Goal: Task Accomplishment & Management: Manage account settings

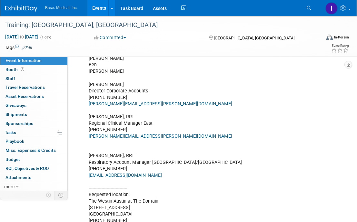
click at [101, 8] on link "Events" at bounding box center [100, 8] width 24 height 16
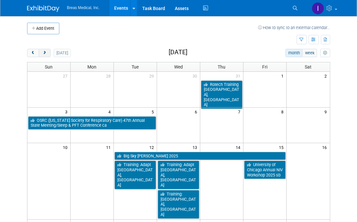
click at [46, 53] on span "next" at bounding box center [44, 53] width 5 height 4
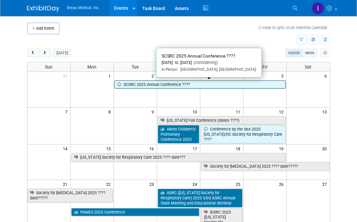
click at [138, 84] on link "SCSRC 2025 Annual Conference ????" at bounding box center [200, 84] width 171 height 8
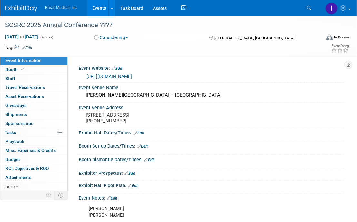
click at [130, 36] on button "Considering" at bounding box center [111, 37] width 38 height 6
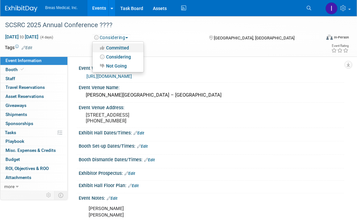
click at [124, 46] on link "Committed" at bounding box center [118, 47] width 51 height 9
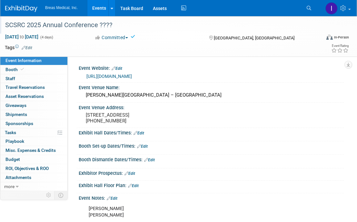
click at [110, 25] on div "SCSRC 2025 Annual Conference ????" at bounding box center [159, 25] width 313 height 12
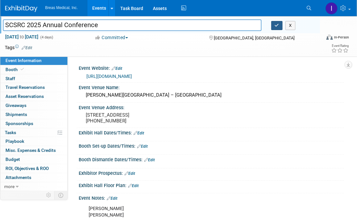
type input "SCSRC 2025 Annual Conference"
click at [276, 26] on icon "button" at bounding box center [277, 25] width 5 height 4
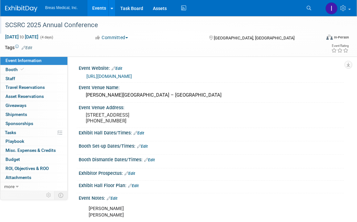
click at [278, 175] on div "Exhibitor Prospectus: Edit" at bounding box center [212, 172] width 266 height 8
click at [262, 116] on div "Event Venue Address: 10000 Beach Club Dr Myrtle Beach, SC 29572 (800) 876-0010" at bounding box center [210, 115] width 269 height 25
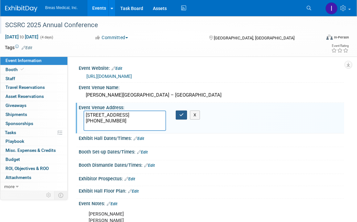
click at [183, 117] on button "button" at bounding box center [182, 114] width 12 height 9
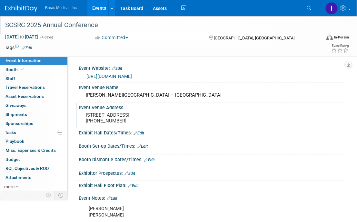
click at [339, 128] on div "Event Venue Address: 10000 Beach Club Dr Myrtle Beach, SC 29572 (800) 876-0010" at bounding box center [210, 115] width 269 height 25
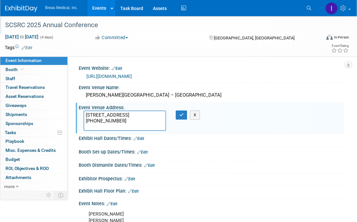
click at [132, 74] on link "https://www.scsrc.org/event/scsrc-2025-annual-conference/" at bounding box center [110, 76] width 46 height 5
click at [182, 114] on icon "button" at bounding box center [182, 115] width 5 height 4
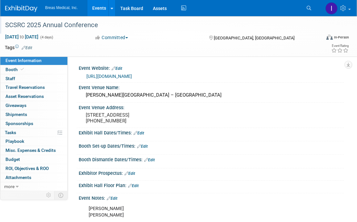
click at [144, 135] on link "Edit" at bounding box center [139, 133] width 11 height 5
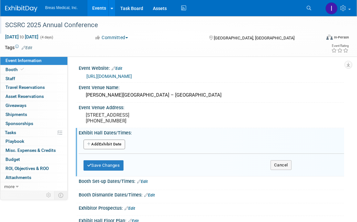
click at [121, 148] on button "Add Another Exhibit Date" at bounding box center [105, 144] width 42 height 10
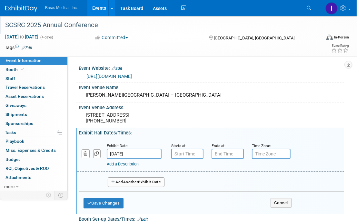
click at [141, 159] on input "Sep 2, 2025" at bounding box center [134, 154] width 55 height 10
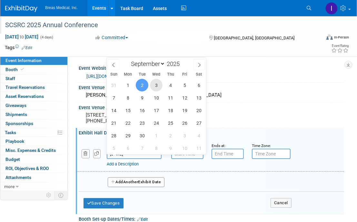
click at [163, 86] on span "3" at bounding box center [156, 85] width 13 height 13
type input "Sep 3, 2025"
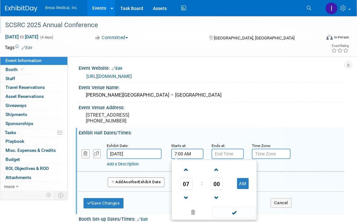
click at [188, 159] on input "7:00 AM" at bounding box center [187, 154] width 32 height 10
click at [190, 189] on span "07" at bounding box center [186, 184] width 12 height 12
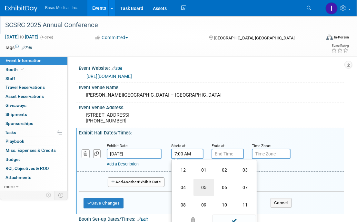
click at [206, 190] on td "05" at bounding box center [204, 187] width 21 height 17
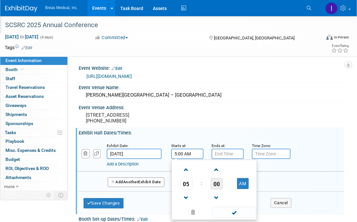
click at [220, 187] on span "00" at bounding box center [217, 184] width 12 height 12
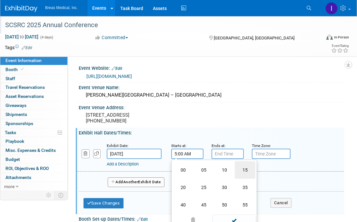
click at [242, 175] on td "15" at bounding box center [245, 169] width 21 height 17
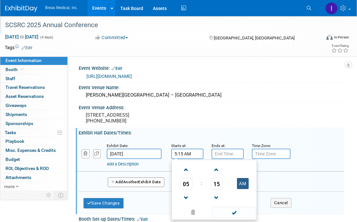
click at [245, 189] on button "AM" at bounding box center [243, 183] width 12 height 11
type input "5:15 PM"
click at [235, 159] on input "7:00 PM" at bounding box center [228, 154] width 32 height 10
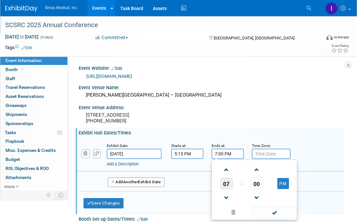
click at [228, 189] on span "07" at bounding box center [227, 184] width 12 height 12
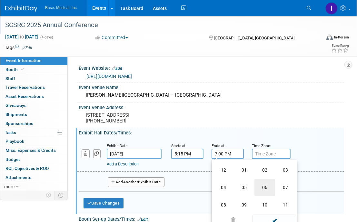
click at [263, 190] on td "06" at bounding box center [265, 187] width 21 height 17
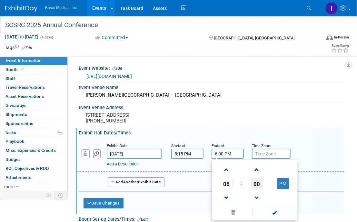
click at [259, 185] on span "00" at bounding box center [257, 184] width 12 height 12
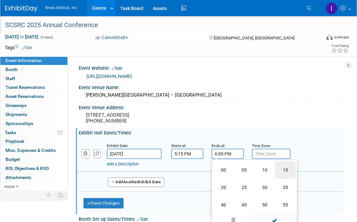
click at [286, 171] on td "15" at bounding box center [285, 169] width 21 height 17
type input "6:15 PM"
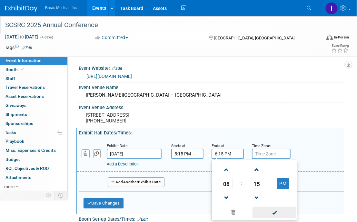
click at [277, 218] on span at bounding box center [275, 212] width 44 height 11
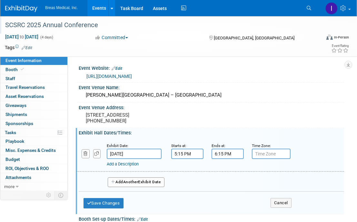
click at [136, 184] on span "Another" at bounding box center [130, 182] width 15 height 5
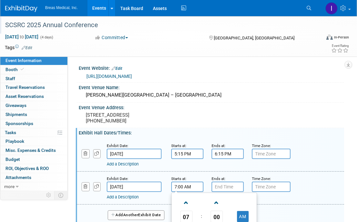
click at [194, 192] on input "7:00 AM" at bounding box center [187, 186] width 32 height 10
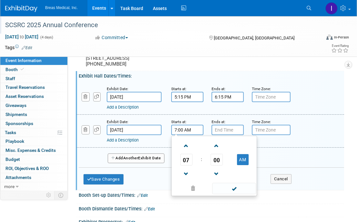
scroll to position [65, 0]
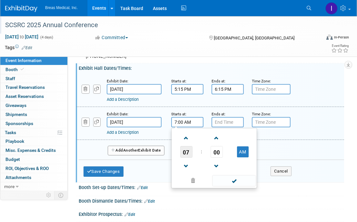
click at [187, 158] on span "07" at bounding box center [186, 152] width 12 height 12
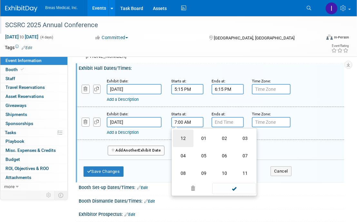
click at [186, 143] on td "12" at bounding box center [183, 137] width 21 height 17
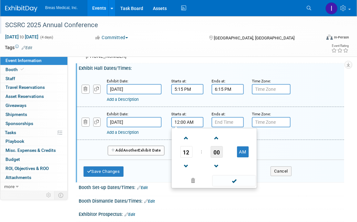
click at [217, 158] on span "00" at bounding box center [217, 152] width 12 height 12
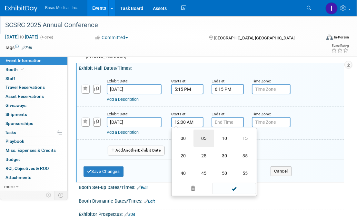
click at [201, 140] on td "05" at bounding box center [204, 137] width 21 height 17
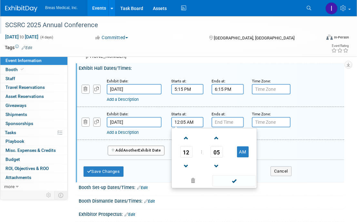
click at [194, 127] on input "12:05 AM" at bounding box center [187, 122] width 32 height 10
click at [214, 156] on span "05" at bounding box center [217, 152] width 12 height 12
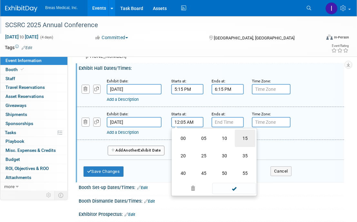
click at [248, 140] on td "15" at bounding box center [245, 137] width 21 height 17
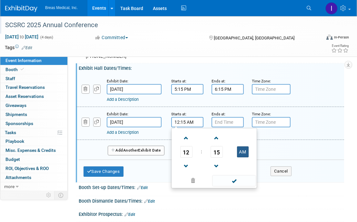
click at [247, 156] on button "AM" at bounding box center [243, 151] width 12 height 11
type input "12:15 PM"
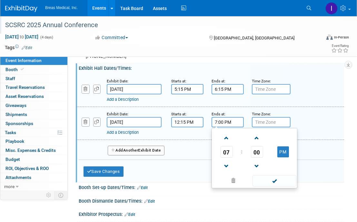
click at [231, 126] on input "7:00 PM" at bounding box center [228, 122] width 32 height 10
click at [226, 157] on span "07" at bounding box center [227, 152] width 12 height 12
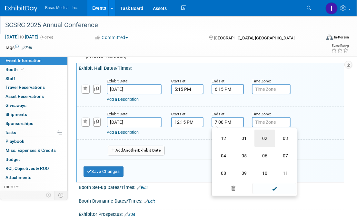
click at [264, 141] on td "02" at bounding box center [265, 137] width 21 height 17
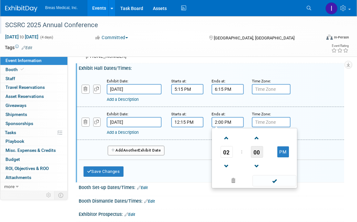
click at [261, 154] on span "00" at bounding box center [257, 152] width 12 height 12
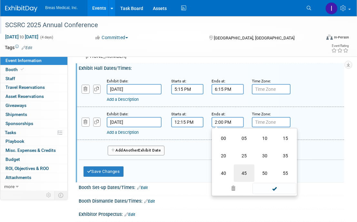
click at [246, 173] on td "45" at bounding box center [244, 172] width 21 height 17
type input "2:45 PM"
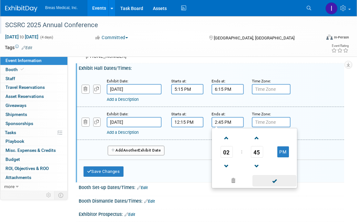
click at [273, 186] on span at bounding box center [275, 180] width 44 height 11
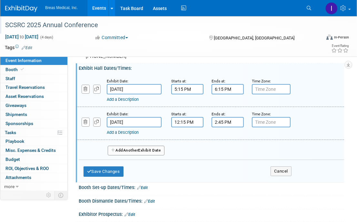
click at [117, 135] on link "Add a Description" at bounding box center [123, 132] width 32 height 5
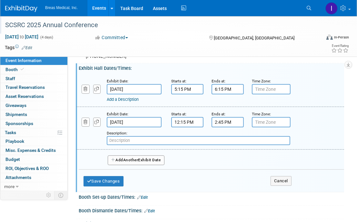
paste input "The Exhibit Hall opening on Thursday 9/4/2025 will be preceded by lunch. Ex"
click at [263, 145] on input "The Exhibit Hall opening on Thursday 9/4/2025 will be preceded by lunch. Ex" at bounding box center [199, 140] width 184 height 9
drag, startPoint x: 242, startPoint y: 146, endPoint x: 85, endPoint y: 149, distance: 157.3
click at [85, 149] on div "Exhibit Date: Sep 4, 2025 Starts at: 12:15 PM Ends at: 2:45 PM Time Zone: Apply…" at bounding box center [211, 128] width 268 height 43
click at [208, 144] on input "The Exhibit Hall opening on Thursday 9/4/2025 will be preceded by lunch. Ex" at bounding box center [199, 140] width 184 height 9
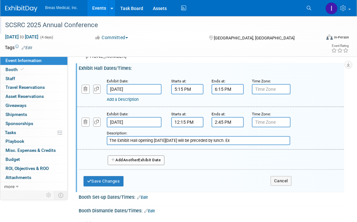
drag, startPoint x: 209, startPoint y: 144, endPoint x: 89, endPoint y: 149, distance: 119.9
click at [89, 145] on div "Add a Description Description: The Exhibit Hall opening on Thursday 9/4/2025 wi…" at bounding box center [187, 136] width 231 height 18
drag, startPoint x: 154, startPoint y: 144, endPoint x: 142, endPoint y: 147, distance: 12.4
click at [142, 145] on input "Preceded by lunch. Ex" at bounding box center [199, 140] width 184 height 9
click at [163, 145] on input "Preceded by lunch 11:$5 - 12:!5" at bounding box center [199, 140] width 184 height 9
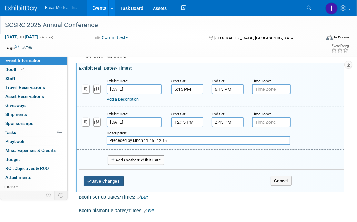
type input "Preceded by lunch 11:45 - 12:15"
click at [109, 186] on button "Save Changes" at bounding box center [104, 181] width 40 height 10
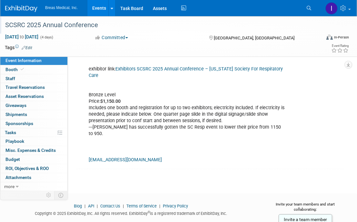
scroll to position [194, 0]
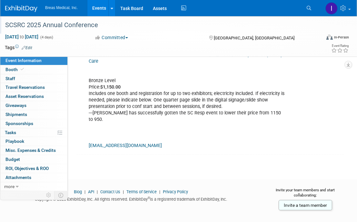
click at [172, 60] on link "Exhibitors SCSRC 2025 Annual Conference – South Carolina Society For Respirator…" at bounding box center [186, 58] width 194 height 12
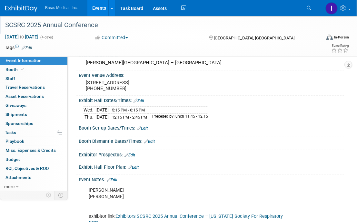
scroll to position [0, 0]
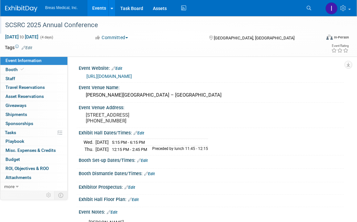
click at [286, 24] on div "SCSRC 2025 Annual Conference" at bounding box center [159, 25] width 313 height 12
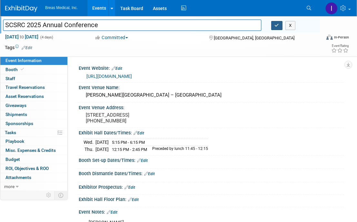
click at [278, 25] on icon "button" at bounding box center [277, 25] width 5 height 4
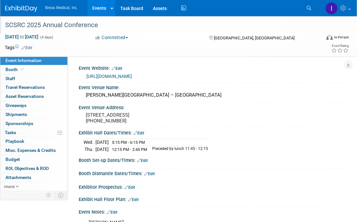
click at [102, 8] on link "Events" at bounding box center [100, 8] width 24 height 16
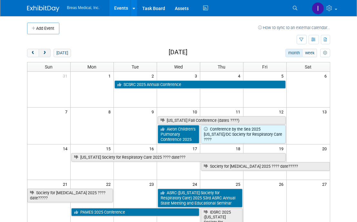
click at [45, 53] on span "next" at bounding box center [44, 53] width 5 height 4
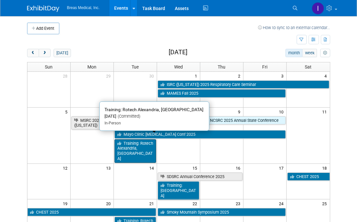
click at [136, 139] on link "Training: Rotech Alexandria, [GEOGRAPHIC_DATA]" at bounding box center [136, 151] width 42 height 24
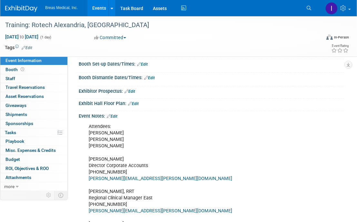
scroll to position [58, 0]
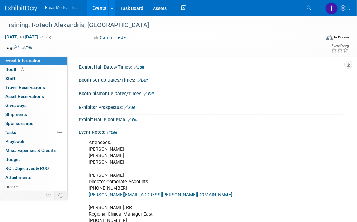
click at [118, 130] on link "Edit" at bounding box center [112, 132] width 11 height 5
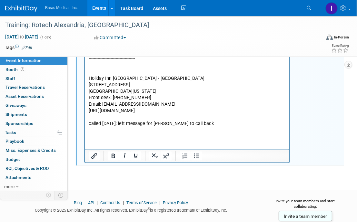
scroll to position [592, 0]
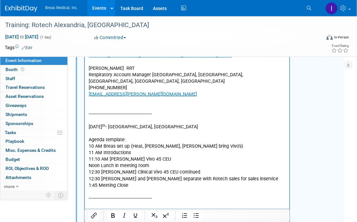
scroll to position [229, 0]
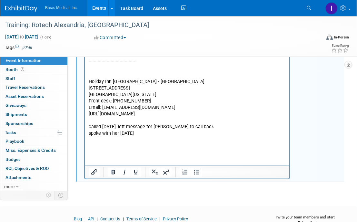
scroll to position [597, 0]
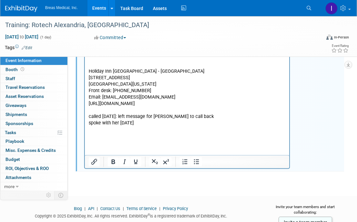
click at [149, 133] on p "Rich Text Area. Press ALT-0 for help." at bounding box center [186, 130] width 197 height 6
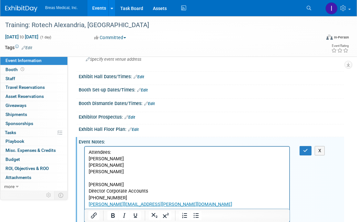
scroll to position [48, 0]
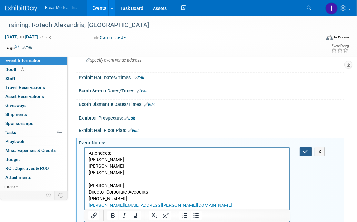
click at [306, 150] on icon "button" at bounding box center [306, 151] width 5 height 5
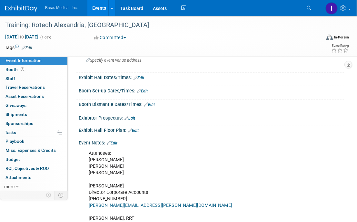
click at [97, 7] on link "Events" at bounding box center [100, 8] width 24 height 16
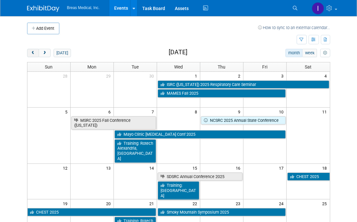
click at [32, 49] on button "prev" at bounding box center [33, 53] width 12 height 8
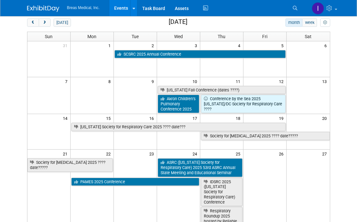
scroll to position [19, 0]
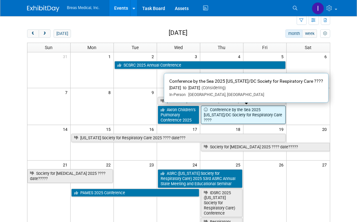
click at [235, 110] on link "Conference by the Sea 2025 [US_STATE]/DC Society for Respiratory Care ????" at bounding box center [243, 115] width 85 height 18
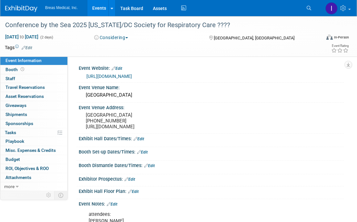
click at [132, 77] on link "https://www.conferencebythesea.net/" at bounding box center [110, 76] width 46 height 5
click at [128, 37] on span "button" at bounding box center [127, 37] width 3 height 1
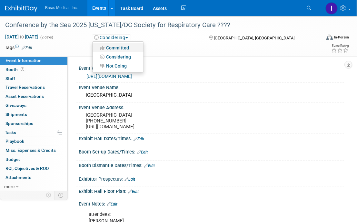
click at [128, 48] on link "Committed" at bounding box center [118, 47] width 51 height 9
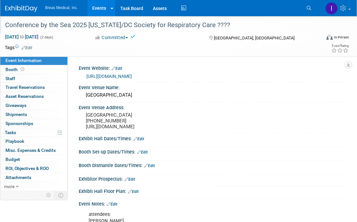
click at [226, 24] on div "Conference by the Sea 2025 [US_STATE]/DC Society for Respiratory Care ????" at bounding box center [159, 25] width 313 height 12
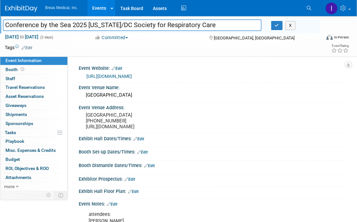
drag, startPoint x: 218, startPoint y: 25, endPoint x: -4, endPoint y: 28, distance: 222.5
click at [0, 28] on html "Breas Medical, Inc. Events Add Event Bulk Upload Events Shareable Event Boards …" at bounding box center [178, 111] width 357 height 222
type input "Conference by the Sea 2025 [US_STATE]/DC Society for Respiratory Care"
click at [283, 26] on button "button" at bounding box center [278, 25] width 12 height 9
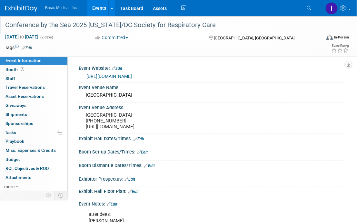
click at [132, 74] on link "https://www.conferencebythesea.net/" at bounding box center [110, 76] width 46 height 5
click at [8, 68] on span "Booth" at bounding box center [15, 69] width 20 height 5
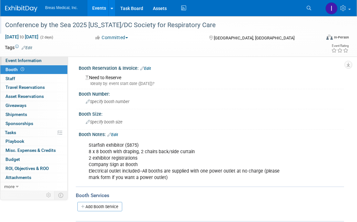
click at [26, 59] on span "Event Information" at bounding box center [23, 60] width 36 height 5
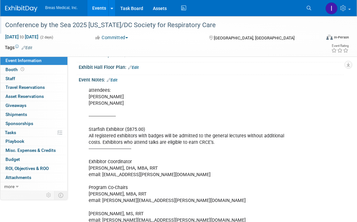
scroll to position [129, 0]
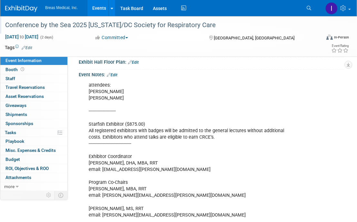
click at [116, 73] on link "Edit" at bounding box center [112, 75] width 11 height 5
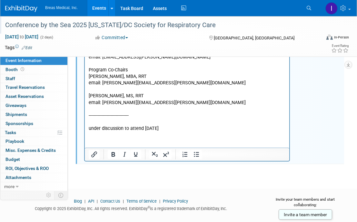
scroll to position [252, 0]
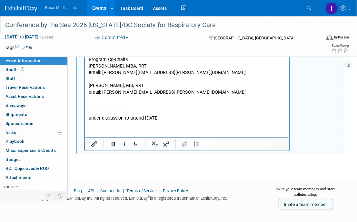
click at [194, 118] on p "attendees: Matt Capots Tom Fahy --------------------- Starfish Exhibitor ($875.…" at bounding box center [186, 41] width 197 height 162
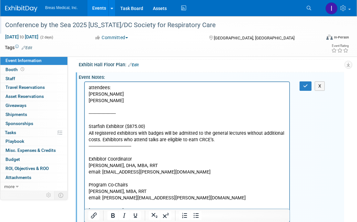
scroll to position [123, 0]
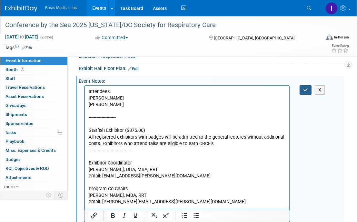
click at [305, 88] on icon "button" at bounding box center [306, 90] width 5 height 5
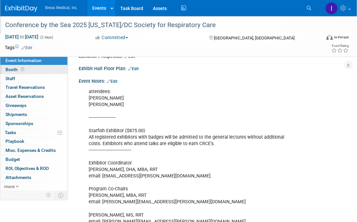
click at [10, 67] on span "Booth" at bounding box center [15, 69] width 20 height 5
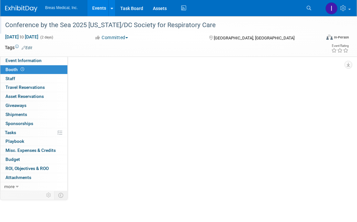
scroll to position [0, 0]
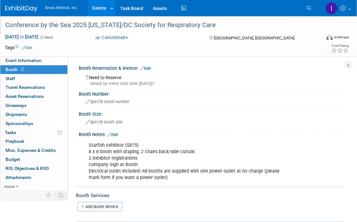
click at [120, 82] on div "Ideally by: event start date (Thu. Sep 11, 2025)?" at bounding box center [213, 84] width 254 height 6
click at [148, 67] on link "Edit" at bounding box center [145, 68] width 11 height 5
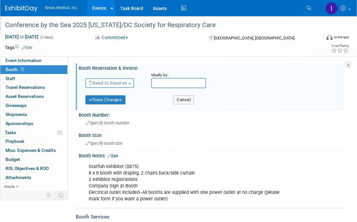
click at [131, 83] on span "button" at bounding box center [130, 83] width 3 height 1
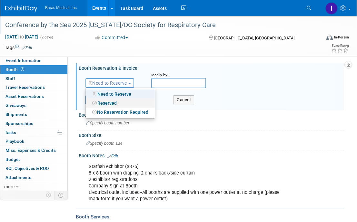
click at [113, 103] on link "Reserved" at bounding box center [120, 102] width 69 height 9
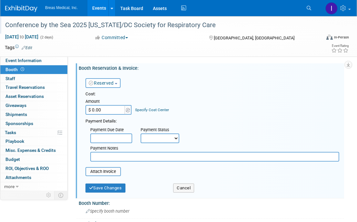
click at [112, 105] on input "$ 0.00" at bounding box center [106, 110] width 40 height 10
type input "$ 875.00"
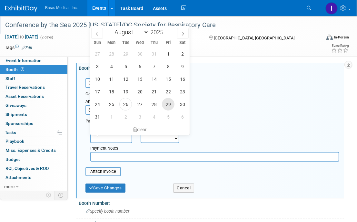
click at [171, 103] on span "29" at bounding box center [168, 104] width 13 height 13
type input "Aug 29, 2025"
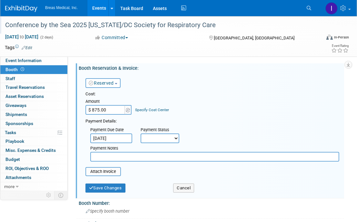
click at [164, 138] on select "Not Paid Yet Partially Paid Paid in Full" at bounding box center [160, 138] width 39 height 10
select select "3"
click at [141, 133] on select "Not Paid Yet Partially Paid Paid in Full" at bounding box center [160, 138] width 39 height 10
click at [127, 155] on input "text" at bounding box center [214, 157] width 249 height 10
type input "requested invoice so I can pay on am ex"
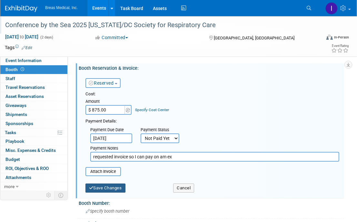
click at [98, 187] on button "Save Changes" at bounding box center [106, 187] width 40 height 9
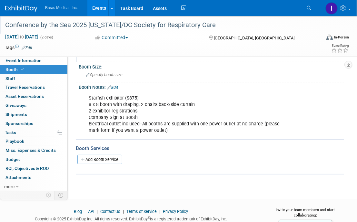
scroll to position [58, 0]
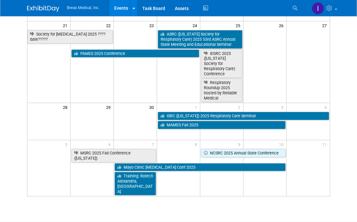
scroll to position [161, 0]
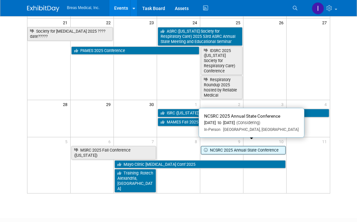
click at [271, 146] on link "NCSRC 2025 Annual State Conference" at bounding box center [243, 150] width 85 height 8
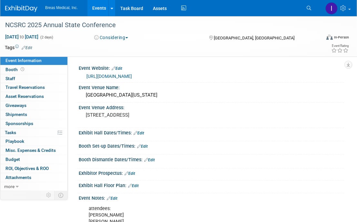
click at [118, 75] on link "[URL][DOMAIN_NAME]" at bounding box center [110, 76] width 46 height 5
click at [36, 23] on div "NCSRC 2025 Annual State Conference" at bounding box center [159, 25] width 313 height 12
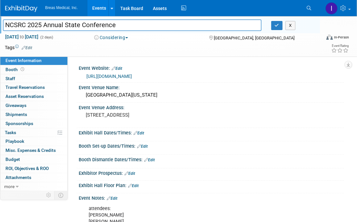
drag, startPoint x: 117, startPoint y: 24, endPoint x: 0, endPoint y: 24, distance: 116.6
click at [0, 24] on div "NCSRC 2025 Annual State Conference" at bounding box center [132, 26] width 269 height 10
click at [292, 27] on button "X" at bounding box center [291, 25] width 10 height 9
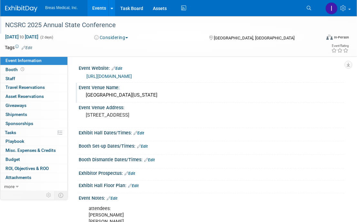
click at [287, 84] on div "Event Venue Name:" at bounding box center [212, 87] width 266 height 8
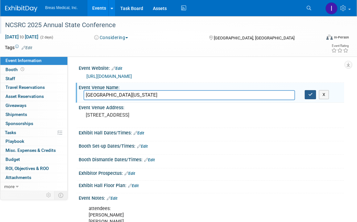
click at [312, 94] on icon "button" at bounding box center [311, 94] width 5 height 4
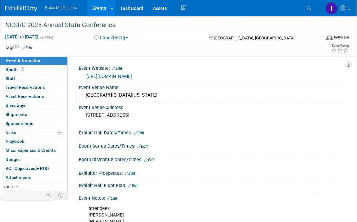
drag, startPoint x: 201, startPoint y: 131, endPoint x: 198, endPoint y: 131, distance: 3.6
click at [200, 131] on div "Exhibit Hall Dates/Times: Edit" at bounding box center [212, 132] width 266 height 8
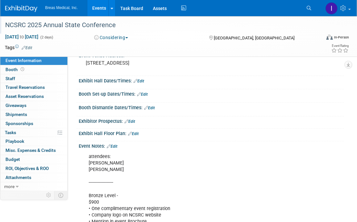
scroll to position [97, 0]
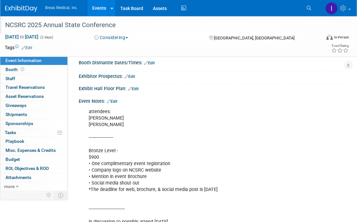
click at [116, 99] on link "Edit" at bounding box center [112, 101] width 11 height 5
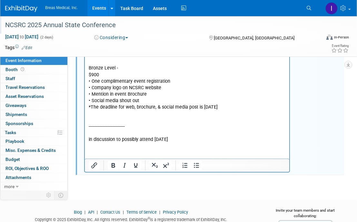
scroll to position [201, 0]
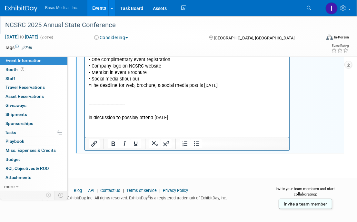
click at [201, 121] on html "attendees: [PERSON_NAME] [PERSON_NAME] ------------------- Bronze Level - $900 …" at bounding box center [187, 61] width 205 height 119
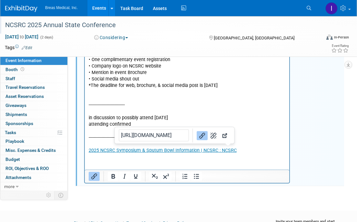
click at [270, 148] on p "2025 NCSRC Symposium & Sputum Bowl Information | NCSRC : NCSRC" at bounding box center [186, 150] width 197 height 6
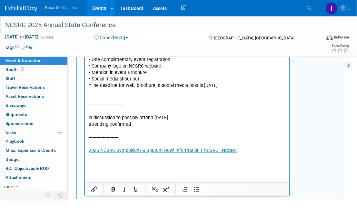
click at [89, 25] on div "NCSRC 2025 Annual State Conference" at bounding box center [159, 25] width 313 height 12
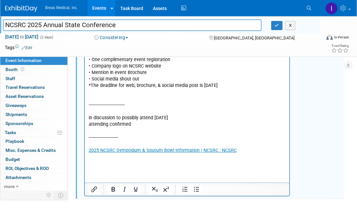
click at [89, 25] on input "NCSRC 2025 Annual State Conference" at bounding box center [132, 24] width 259 height 11
click at [28, 24] on input "NCSRC Annual Symposium" at bounding box center [132, 24] width 259 height 11
type input "NCSRC 2025 Annual Symposium"
drag, startPoint x: 335, startPoint y: 139, endPoint x: 308, endPoint y: 138, distance: 26.5
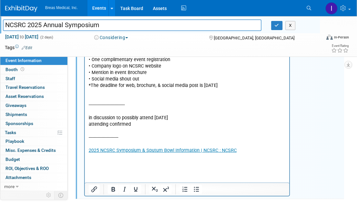
click at [335, 139] on div "attendees: [PERSON_NAME] [PERSON_NAME] ------------------- Bronze Level - $900 …" at bounding box center [212, 98] width 266 height 197
click at [111, 163] on p "Rich Text Area. Press ALT-0 for help." at bounding box center [186, 163] width 197 height 6
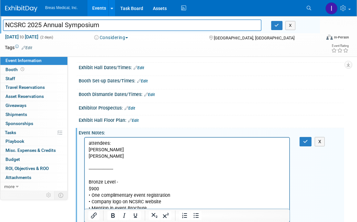
scroll to position [39, 0]
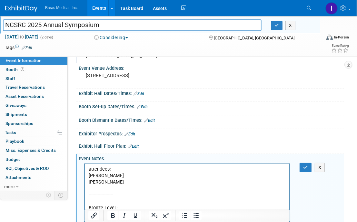
click at [134, 187] on p "attendees: [PERSON_NAME] [PERSON_NAME] ------------------- Bronze Level - $900 …" at bounding box center [186, 224] width 197 height 117
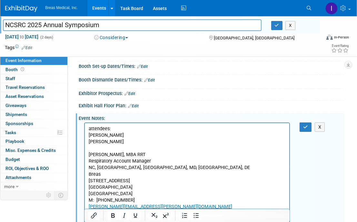
click at [160, 160] on p "Respiratory Account Manager" at bounding box center [186, 161] width 197 height 6
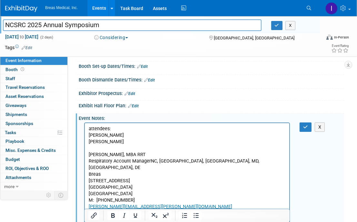
click at [89, 171] on p "Breas" at bounding box center [186, 174] width 197 height 6
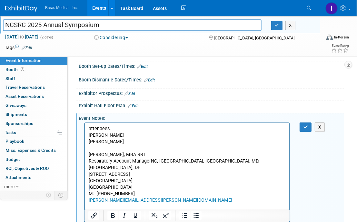
drag, startPoint x: 91, startPoint y: 182, endPoint x: 82, endPoint y: 182, distance: 8.4
drag, startPoint x: 100, startPoint y: 180, endPoint x: 160, endPoint y: 298, distance: 132.3
click at [102, 184] on p "[GEOGRAPHIC_DATA]" at bounding box center [186, 187] width 197 height 6
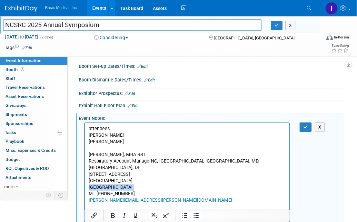
drag, startPoint x: 102, startPoint y: 180, endPoint x: 163, endPoint y: 301, distance: 135.6
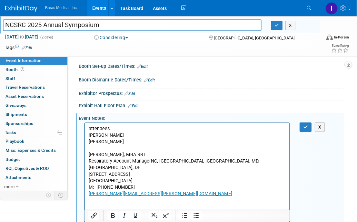
scroll to position [86, 0]
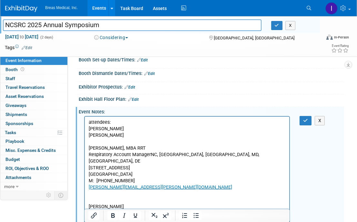
click at [97, 210] on p "Rich Text Area. Press ALT-0 for help." at bounding box center [186, 213] width 197 height 6
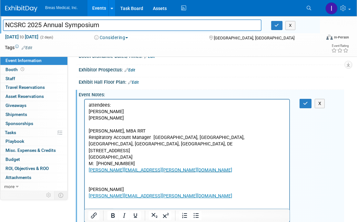
scroll to position [118, 0]
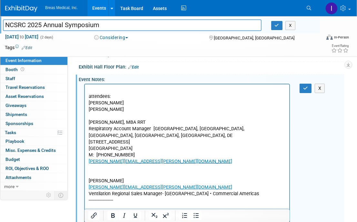
click at [304, 89] on icon "button" at bounding box center [306, 88] width 5 height 5
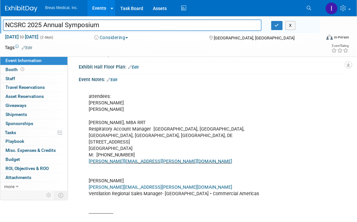
click at [128, 124] on div "attendees: [PERSON_NAME] [PERSON_NAME] [PERSON_NAME], MBA RRT Respiratory Accou…" at bounding box center [187, 226] width 206 height 285
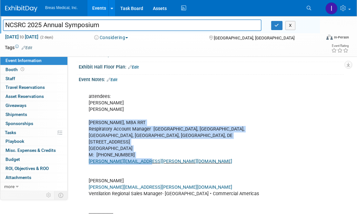
drag, startPoint x: 153, startPoint y: 156, endPoint x: 84, endPoint y: 122, distance: 76.7
click at [84, 122] on div "attendees: [PERSON_NAME] [PERSON_NAME] [PERSON_NAME], MBA RRT Respiratory Accou…" at bounding box center [187, 226] width 206 height 285
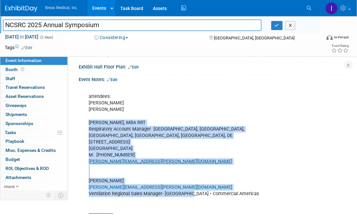
drag, startPoint x: 189, startPoint y: 185, endPoint x: 88, endPoint y: 120, distance: 119.5
click at [88, 120] on div "attendees: [PERSON_NAME] [PERSON_NAME] [PERSON_NAME], MBA RRT Respiratory Accou…" at bounding box center [187, 226] width 206 height 285
copy div "[PERSON_NAME], MBA RRT Respiratory Account Manager [GEOGRAPHIC_DATA], [GEOGRAPH…"
click at [278, 25] on icon "button" at bounding box center [277, 25] width 5 height 4
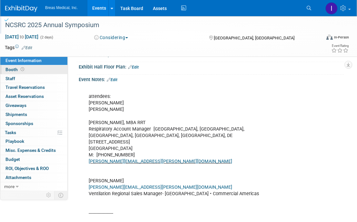
click at [11, 68] on span "Booth" at bounding box center [15, 69] width 20 height 5
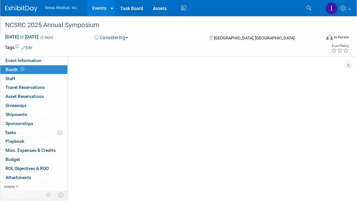
scroll to position [0, 0]
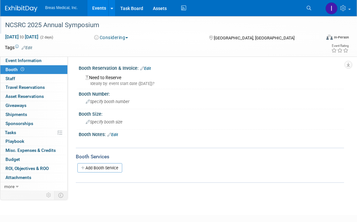
click at [118, 133] on link "Edit" at bounding box center [113, 134] width 11 height 5
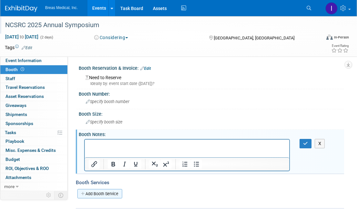
click at [105, 192] on link "Add Booth Service" at bounding box center [99, 193] width 45 height 9
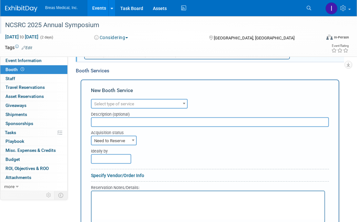
scroll to position [129, 0]
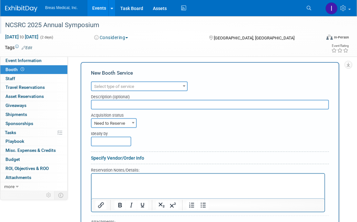
click at [167, 85] on span "Select type of service" at bounding box center [140, 86] width 96 height 9
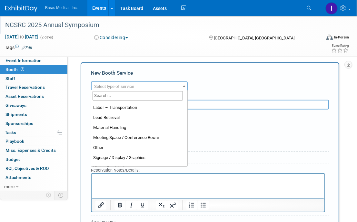
scroll to position [161, 0]
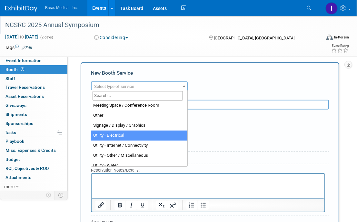
select select "8"
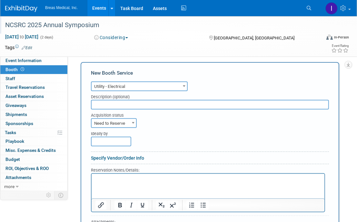
click at [144, 182] on html at bounding box center [207, 177] width 233 height 9
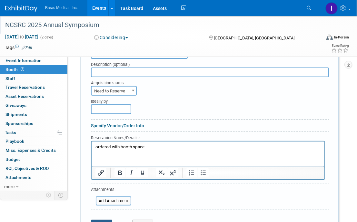
click at [100, 221] on button "Save" at bounding box center [101, 224] width 21 height 9
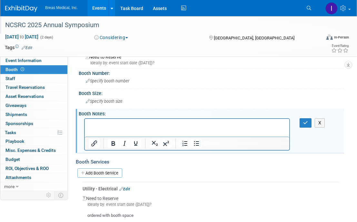
scroll to position [0, 0]
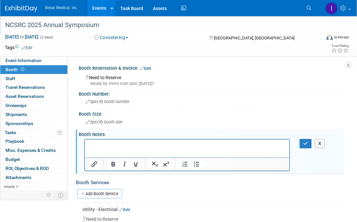
click at [99, 140] on html at bounding box center [187, 143] width 205 height 9
click at [307, 141] on icon "button" at bounding box center [306, 143] width 5 height 5
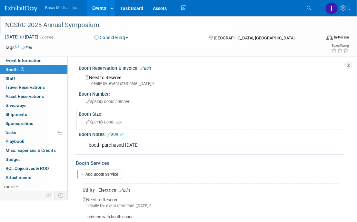
click at [101, 119] on span "Specify booth size" at bounding box center [104, 121] width 37 height 5
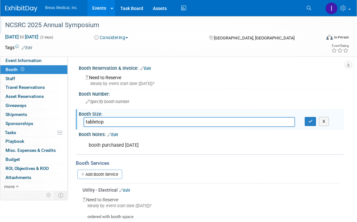
type input "tabletop"
click at [132, 84] on div "Ideally by: event start date ([DATE])?" at bounding box center [213, 84] width 254 height 6
click at [150, 70] on link "Edit" at bounding box center [145, 68] width 11 height 5
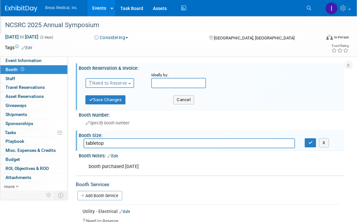
click at [124, 81] on span "Need to Reserve" at bounding box center [108, 82] width 38 height 5
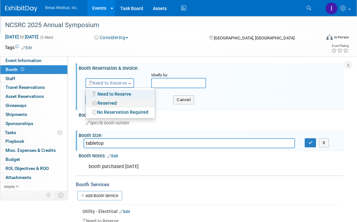
click at [114, 100] on link "Reserved" at bounding box center [120, 102] width 69 height 9
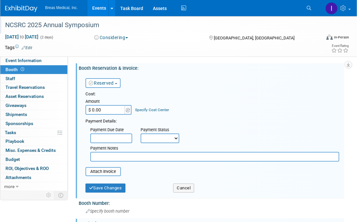
click at [112, 112] on input "$ 0.00" at bounding box center [106, 110] width 40 height 10
type input "$ 900.00"
click at [106, 137] on input "text" at bounding box center [111, 138] width 42 height 10
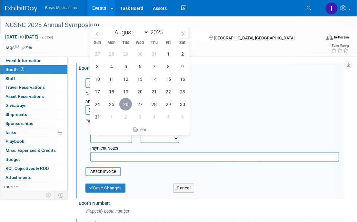
click at [127, 104] on span "26" at bounding box center [125, 104] width 13 height 13
type input "[DATE]"
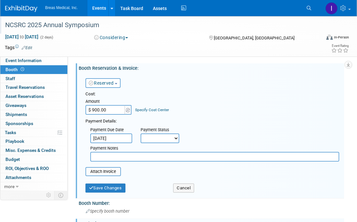
click at [160, 139] on select "Not Paid Yet Partially Paid Paid in Full" at bounding box center [160, 138] width 39 height 10
select select "1"
click at [141, 133] on select "Not Paid Yet Partially Paid Paid in Full" at bounding box center [160, 138] width 39 height 10
click at [118, 156] on input "text" at bounding box center [214, 157] width 249 height 10
type input "iwd am ex"
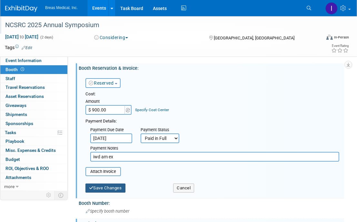
click at [110, 188] on button "Save Changes" at bounding box center [106, 187] width 40 height 9
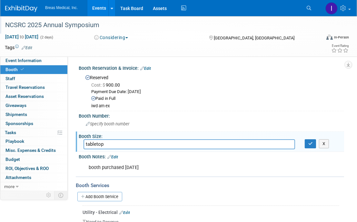
click at [129, 39] on button "Considering" at bounding box center [111, 37] width 38 height 6
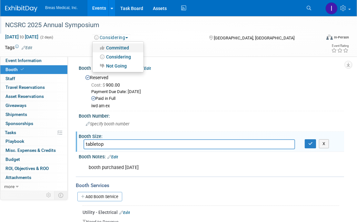
click at [127, 46] on link "Committed" at bounding box center [118, 47] width 51 height 9
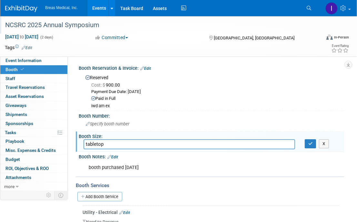
click at [304, 186] on div "Booth Services" at bounding box center [210, 185] width 269 height 7
drag, startPoint x: 115, startPoint y: 155, endPoint x: 121, endPoint y: 155, distance: 6.8
click at [115, 155] on link "Edit" at bounding box center [113, 157] width 11 height 5
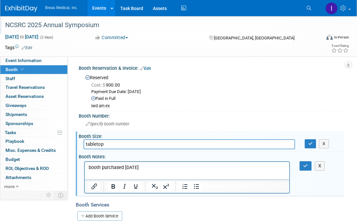
click at [160, 167] on p "booth purchased [DATE]" at bounding box center [186, 167] width 197 height 6
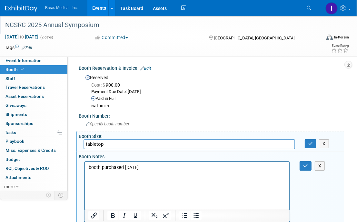
scroll to position [32, 0]
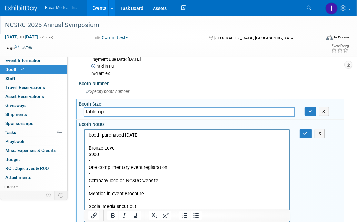
click at [151, 156] on p "Bronze Level - $900 • One complimentary event registration • Company logo on NC…" at bounding box center [186, 177] width 197 height 65
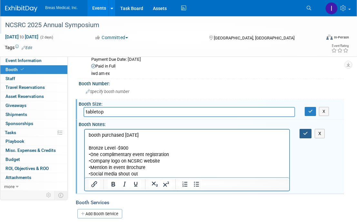
click at [309, 133] on button "button" at bounding box center [306, 133] width 12 height 9
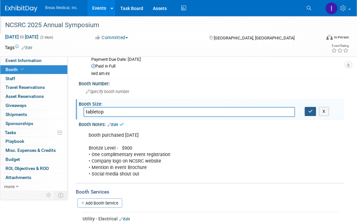
click at [311, 109] on icon "button" at bounding box center [311, 111] width 5 height 4
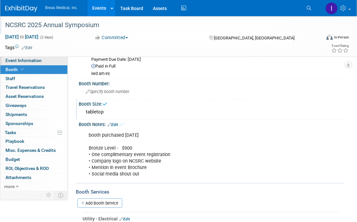
click at [17, 59] on span "Event Information" at bounding box center [23, 60] width 36 height 5
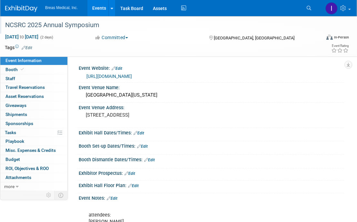
click at [303, 133] on div "Exhibit Hall Dates/Times: Edit" at bounding box center [212, 132] width 266 height 8
click at [140, 131] on link "Edit" at bounding box center [139, 133] width 11 height 5
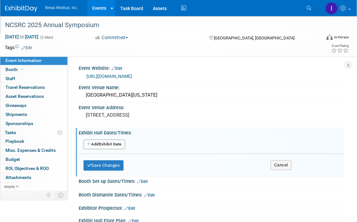
click at [101, 145] on button "Add Another Exhibit Date" at bounding box center [105, 144] width 42 height 10
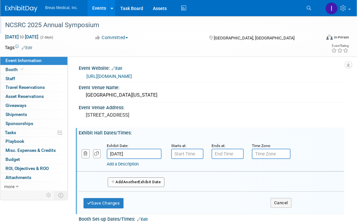
click at [130, 154] on input "[DATE]" at bounding box center [134, 154] width 55 height 10
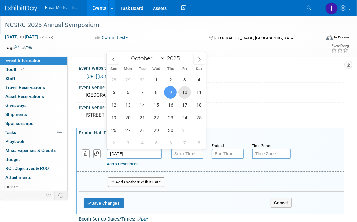
click at [185, 93] on span "10" at bounding box center [185, 92] width 13 height 13
type input "[DATE]"
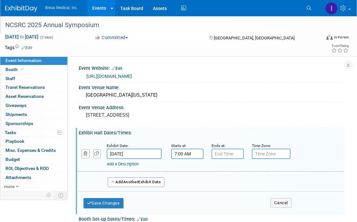
click at [198, 151] on input "7:00 AM" at bounding box center [187, 154] width 32 height 10
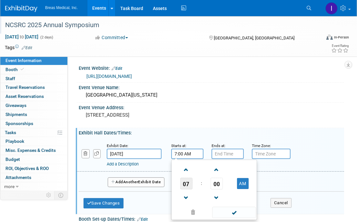
click at [187, 186] on span "07" at bounding box center [186, 184] width 12 height 12
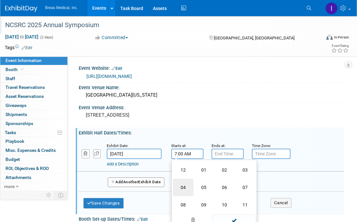
click at [182, 188] on td "04" at bounding box center [183, 187] width 21 height 17
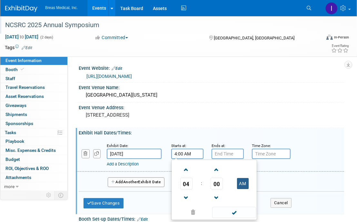
click at [243, 185] on button "AM" at bounding box center [243, 183] width 12 height 11
type input "4:00 PM"
click at [226, 154] on input "7:00 PM" at bounding box center [228, 154] width 32 height 10
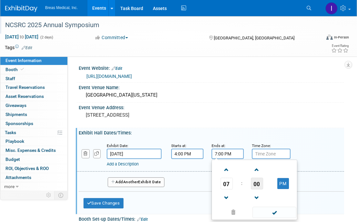
click at [254, 180] on span "00" at bounding box center [257, 184] width 12 height 12
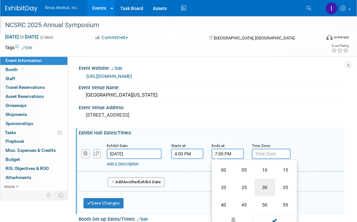
click at [265, 188] on td "30" at bounding box center [265, 187] width 21 height 17
type input "7:30 PM"
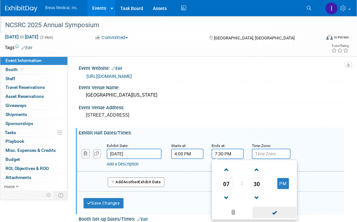
click at [277, 210] on span at bounding box center [275, 212] width 44 height 11
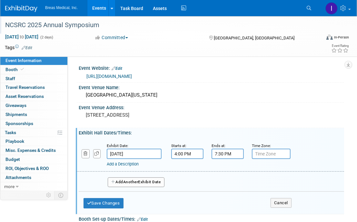
click at [132, 164] on link "Add a Description" at bounding box center [123, 163] width 32 height 5
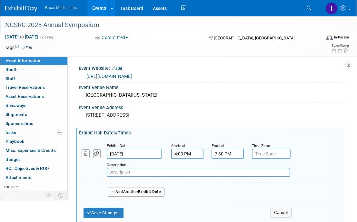
paste input "Sputum Bowl finals from 7:30 – 9:00"
type input "Sputum Bowl finals from 7:30 – 9:00"
click at [127, 189] on span "Another" at bounding box center [130, 191] width 15 height 5
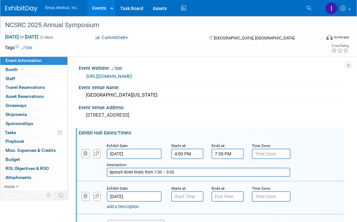
type input "7:00 AM"
click at [194, 196] on input "7:00 AM" at bounding box center [187, 196] width 32 height 10
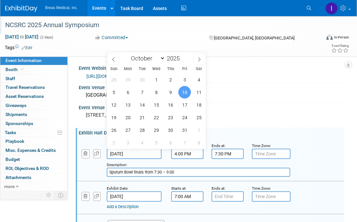
click at [126, 152] on input "[DATE]" at bounding box center [134, 154] width 55 height 10
click at [170, 91] on span "9" at bounding box center [170, 92] width 13 height 13
type input "[DATE]"
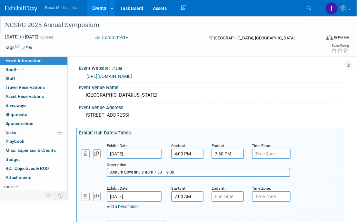
click at [133, 194] on input "[DATE]" at bounding box center [134, 196] width 55 height 10
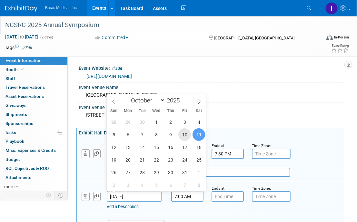
click at [186, 133] on span "10" at bounding box center [185, 134] width 13 height 13
type input "[DATE]"
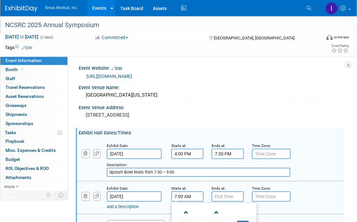
click at [187, 196] on input "7:00 AM" at bounding box center [187, 196] width 32 height 10
click at [180, 196] on input "7:00 AM" at bounding box center [187, 196] width 32 height 10
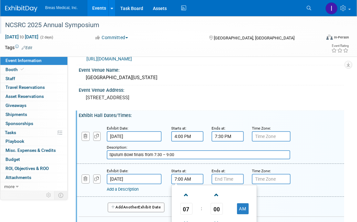
scroll to position [97, 0]
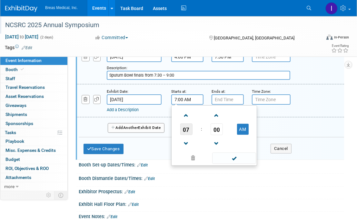
click at [184, 127] on span "07" at bounding box center [186, 129] width 12 height 12
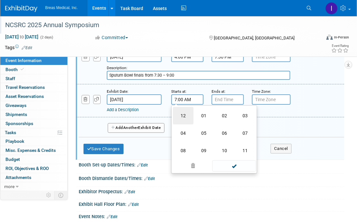
click at [184, 114] on td "12" at bounding box center [183, 115] width 21 height 17
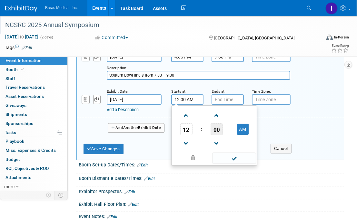
click at [216, 128] on span "00" at bounding box center [217, 129] width 12 height 12
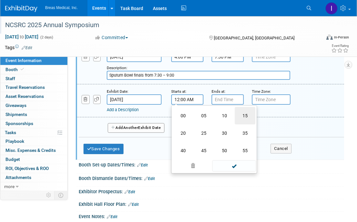
click at [241, 111] on td "15" at bounding box center [245, 115] width 21 height 17
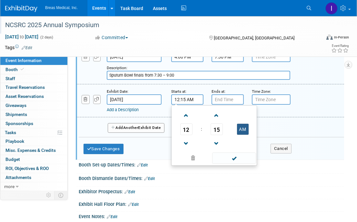
click at [244, 129] on button "AM" at bounding box center [243, 129] width 12 height 11
type input "12:15 PM"
click at [227, 99] on input "7:00 PM" at bounding box center [228, 99] width 32 height 10
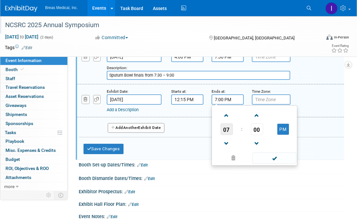
click at [229, 126] on span "07" at bounding box center [227, 129] width 12 height 12
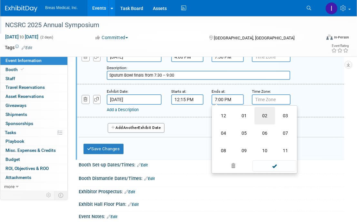
click at [268, 114] on td "02" at bounding box center [265, 115] width 21 height 17
type input "2:00 PM"
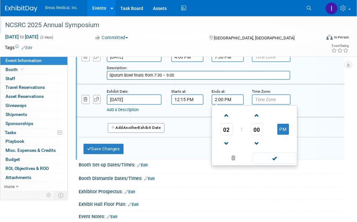
click at [128, 109] on link "Add a Description" at bounding box center [123, 109] width 32 height 5
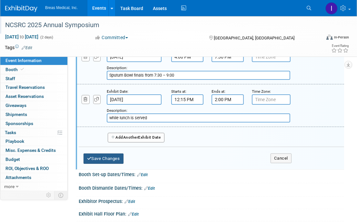
type input "while lunch is served"
click at [105, 161] on button "Save Changes" at bounding box center [104, 158] width 40 height 10
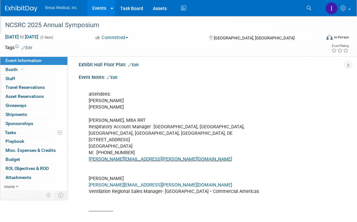
scroll to position [124, 0]
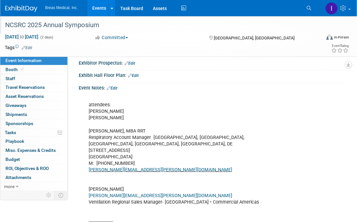
click at [115, 86] on link "Edit" at bounding box center [112, 88] width 11 height 5
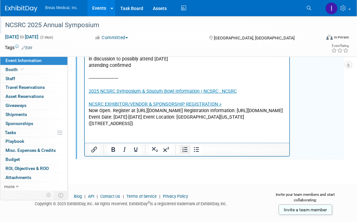
scroll to position [376, 0]
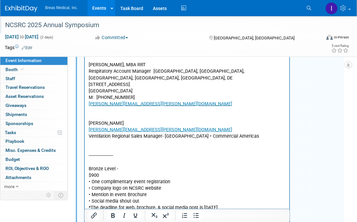
scroll to position [151, 0]
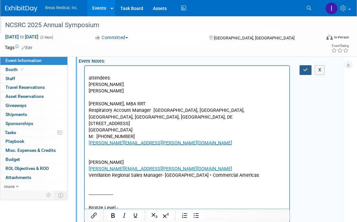
click at [306, 65] on button "button" at bounding box center [306, 69] width 12 height 9
